Goal: Information Seeking & Learning: Check status

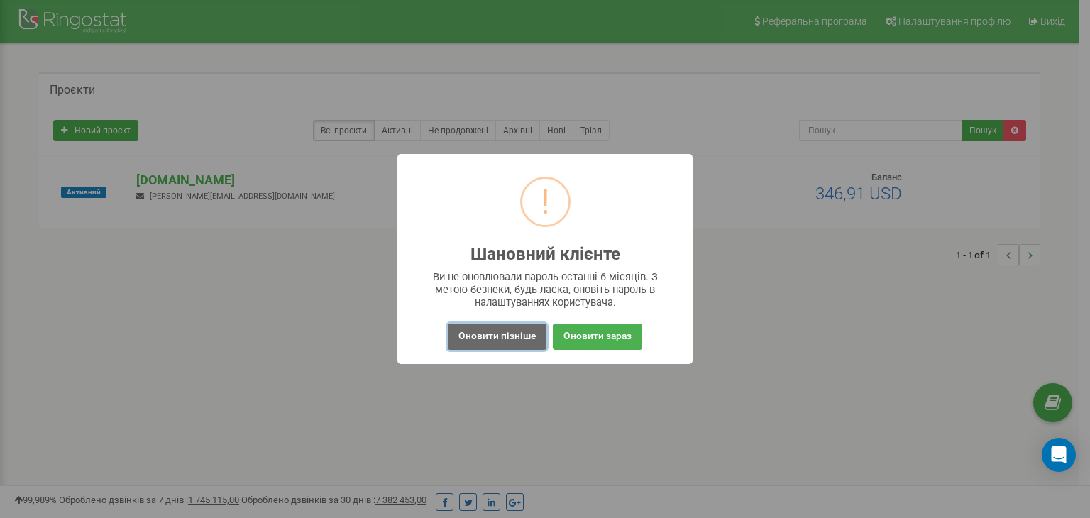
click at [475, 333] on button "Оновити пізніше" at bounding box center [497, 337] width 99 height 26
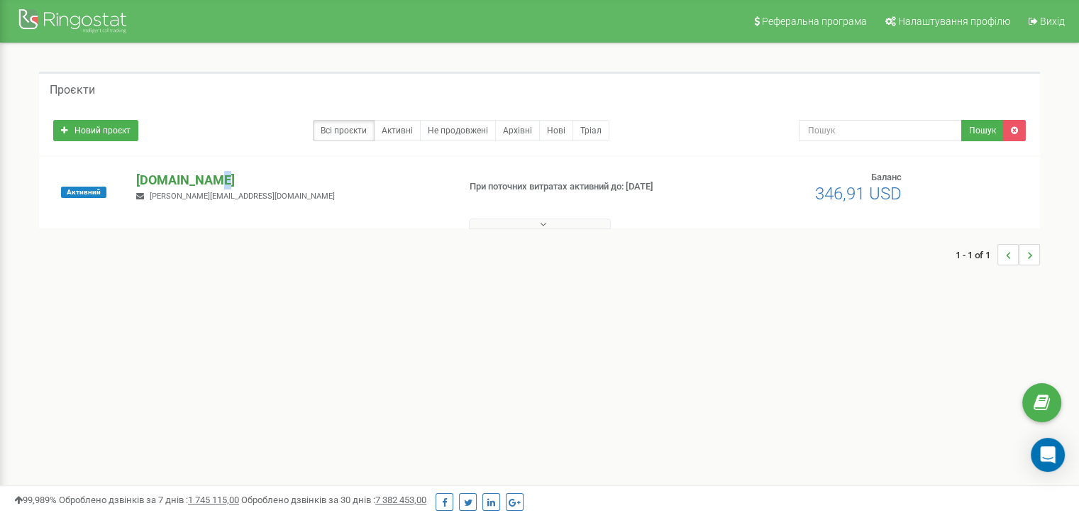
click at [207, 177] on p "[DOMAIN_NAME]" at bounding box center [291, 180] width 310 height 18
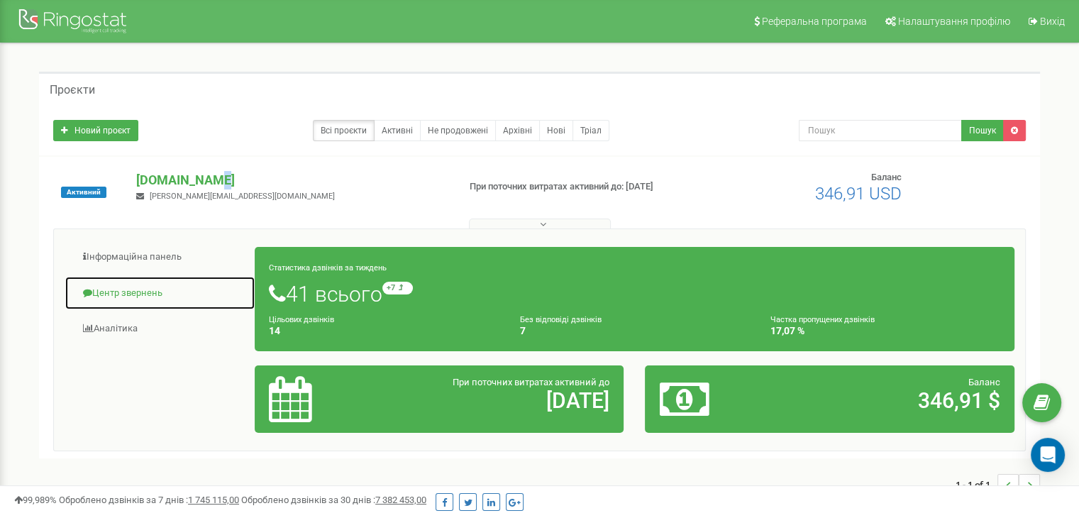
click at [126, 287] on link "Центр звернень" at bounding box center [160, 293] width 191 height 35
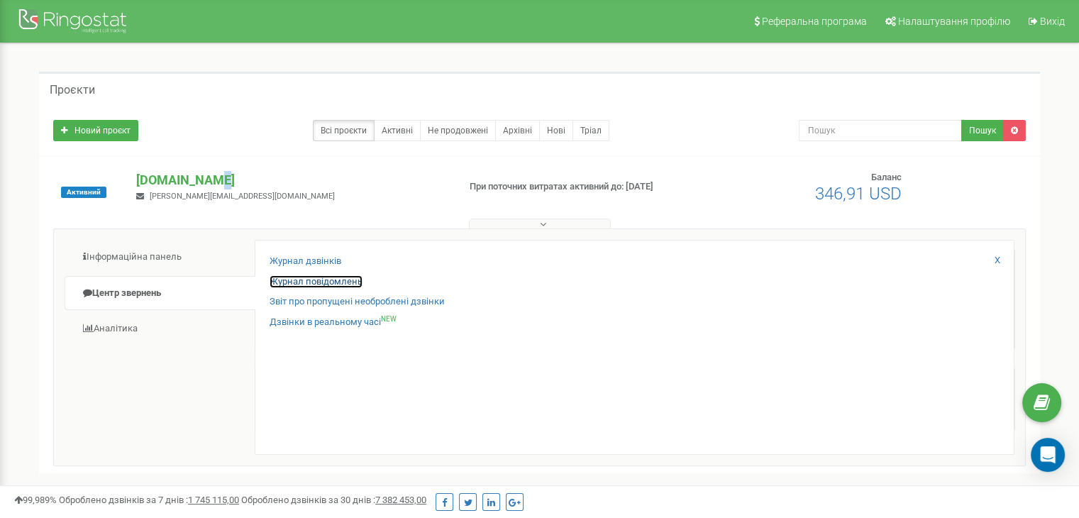
click at [312, 281] on link "Журнал повідомлень" at bounding box center [316, 281] width 93 height 13
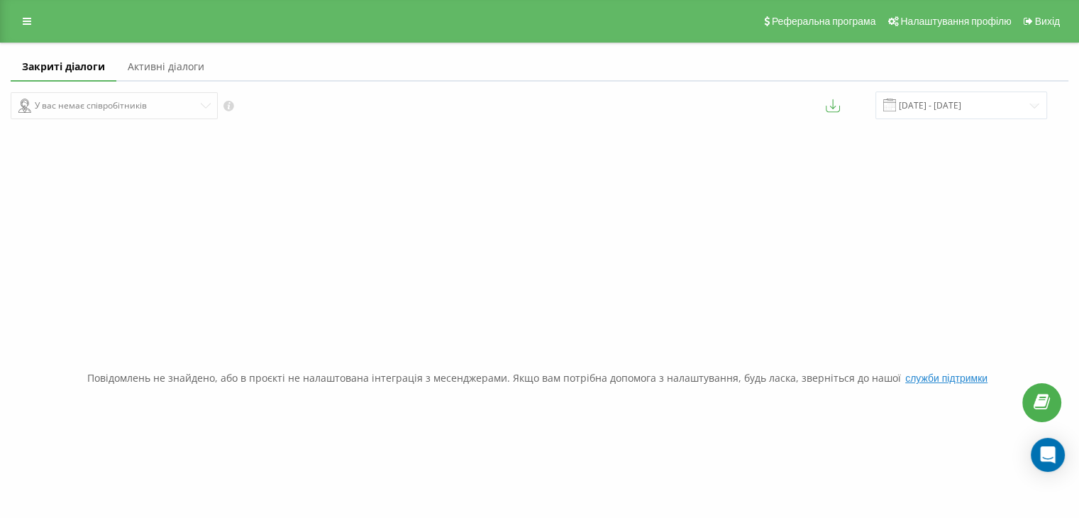
click at [190, 60] on link "Активні діалоги" at bounding box center [165, 67] width 99 height 28
click at [48, 77] on link "Закриті діалоги" at bounding box center [60, 67] width 99 height 28
click at [149, 70] on link "Активні діалоги" at bounding box center [165, 67] width 99 height 28
click at [96, 96] on div "У вас немає співробітників" at bounding box center [270, 105] width 519 height 27
click at [161, 114] on div "У вас немає співробітників" at bounding box center [270, 105] width 519 height 27
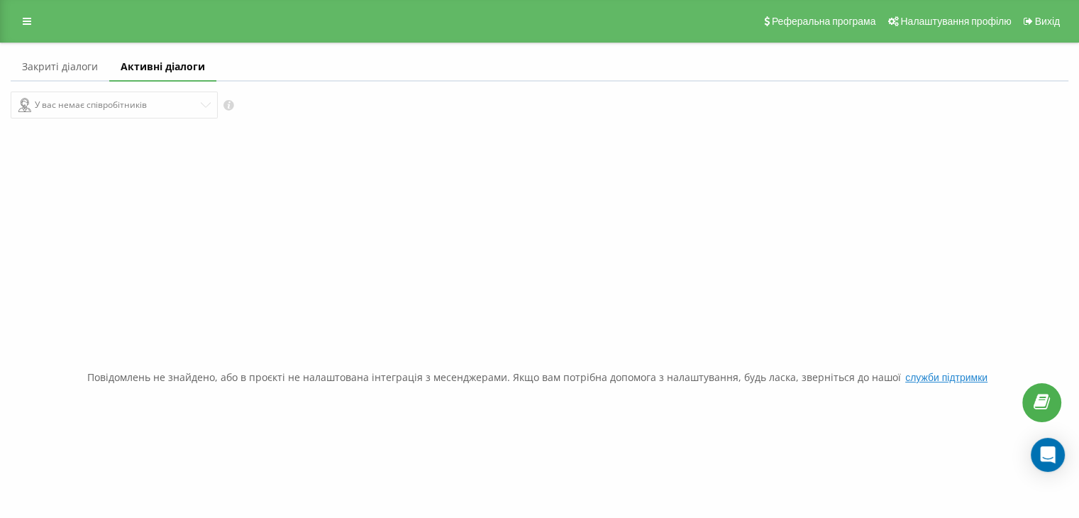
click at [202, 103] on div "У вас немає співробітників" at bounding box center [270, 105] width 519 height 27
click at [71, 78] on link "Закриті діалоги" at bounding box center [60, 67] width 99 height 28
click at [180, 108] on div "У вас немає співробітників" at bounding box center [270, 106] width 519 height 28
